Goal: Task Accomplishment & Management: Complete application form

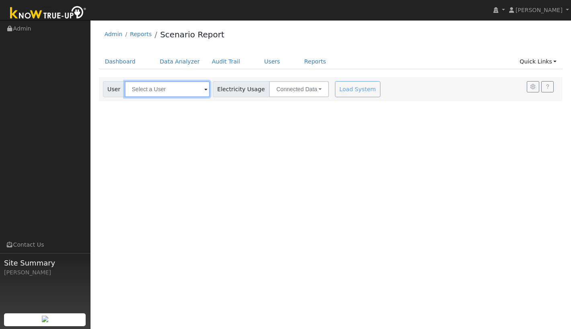
click at [161, 90] on input "text" at bounding box center [167, 89] width 85 height 16
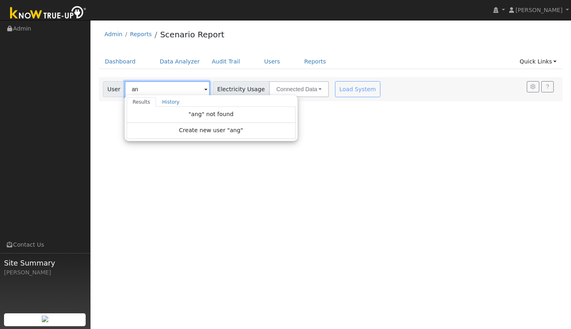
type input "a"
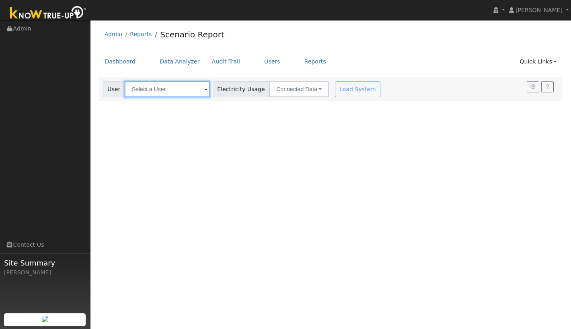
click at [167, 90] on input "text" at bounding box center [167, 89] width 85 height 16
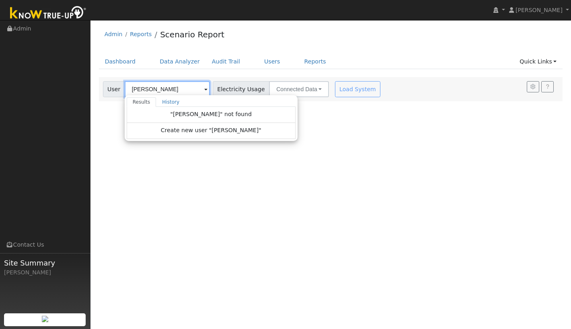
type input "[PERSON_NAME]"
click at [288, 75] on div "Dashboard Data Analyzer Audit Trail Users Reports Quick Links Quick Add Quick C…" at bounding box center [331, 65] width 464 height 23
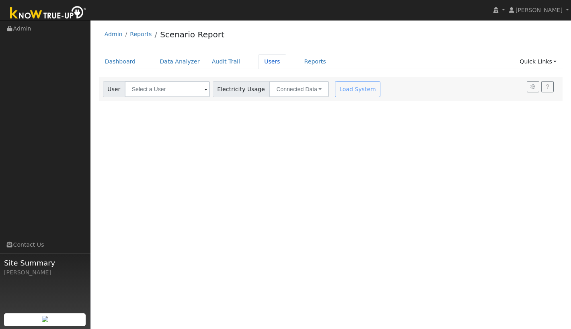
click at [266, 63] on link "Users" at bounding box center [272, 61] width 28 height 15
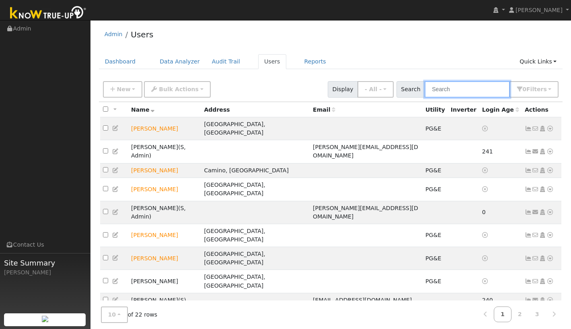
click at [464, 91] on input "text" at bounding box center [466, 89] width 85 height 16
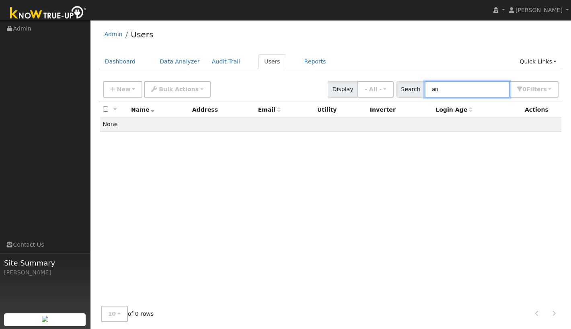
type input "a"
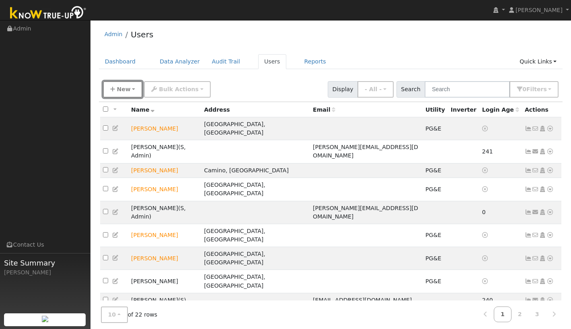
click at [122, 90] on span "New" at bounding box center [124, 89] width 14 height 6
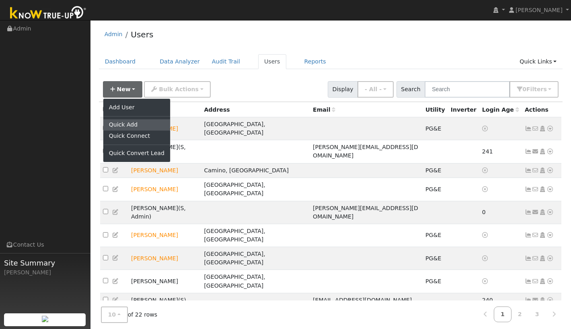
click at [128, 123] on link "Quick Add" at bounding box center [136, 124] width 67 height 11
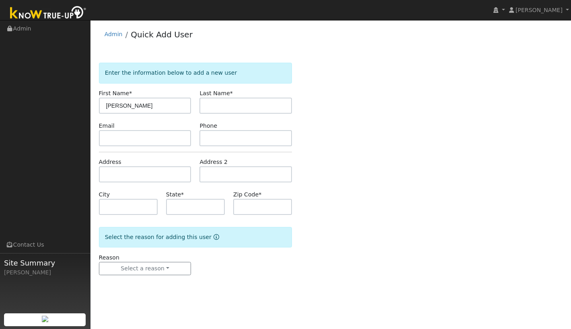
type input "[PERSON_NAME]"
click at [119, 170] on input "text" at bounding box center [145, 174] width 92 height 16
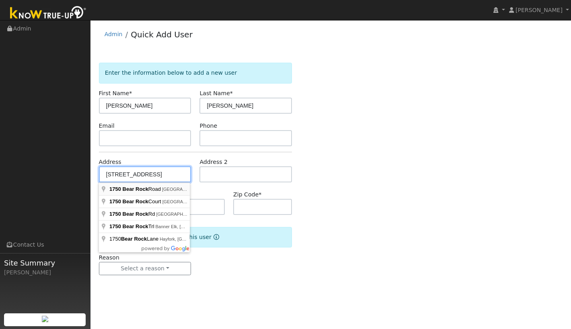
type input "1750 Bear Rock Road"
type input "Placerville"
type input "CA"
type input "95667"
